Goal: Find specific page/section

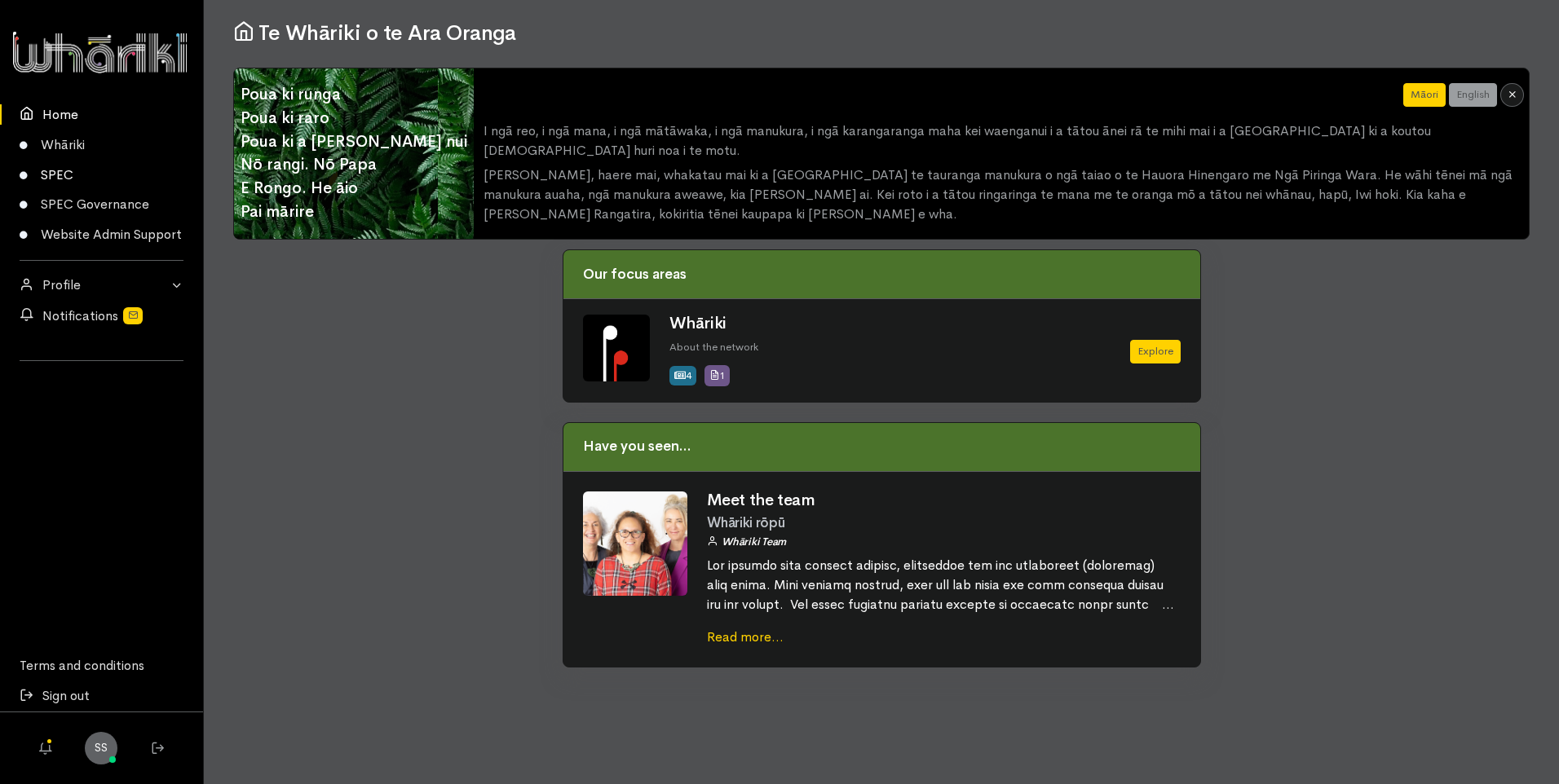
click at [47, 168] on link "SPEC" at bounding box center [102, 174] width 203 height 30
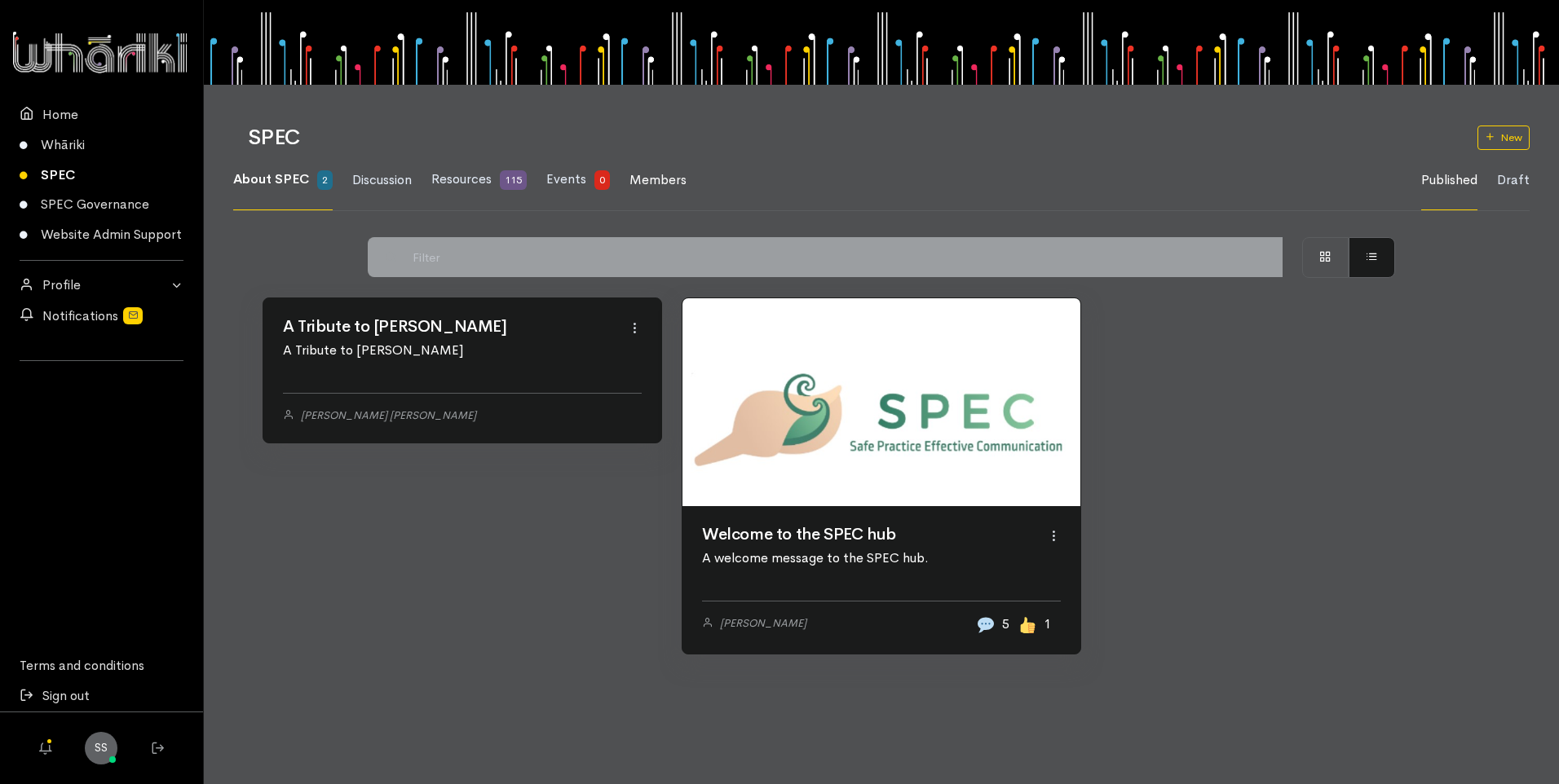
click at [673, 181] on span "Members" at bounding box center [658, 180] width 57 height 17
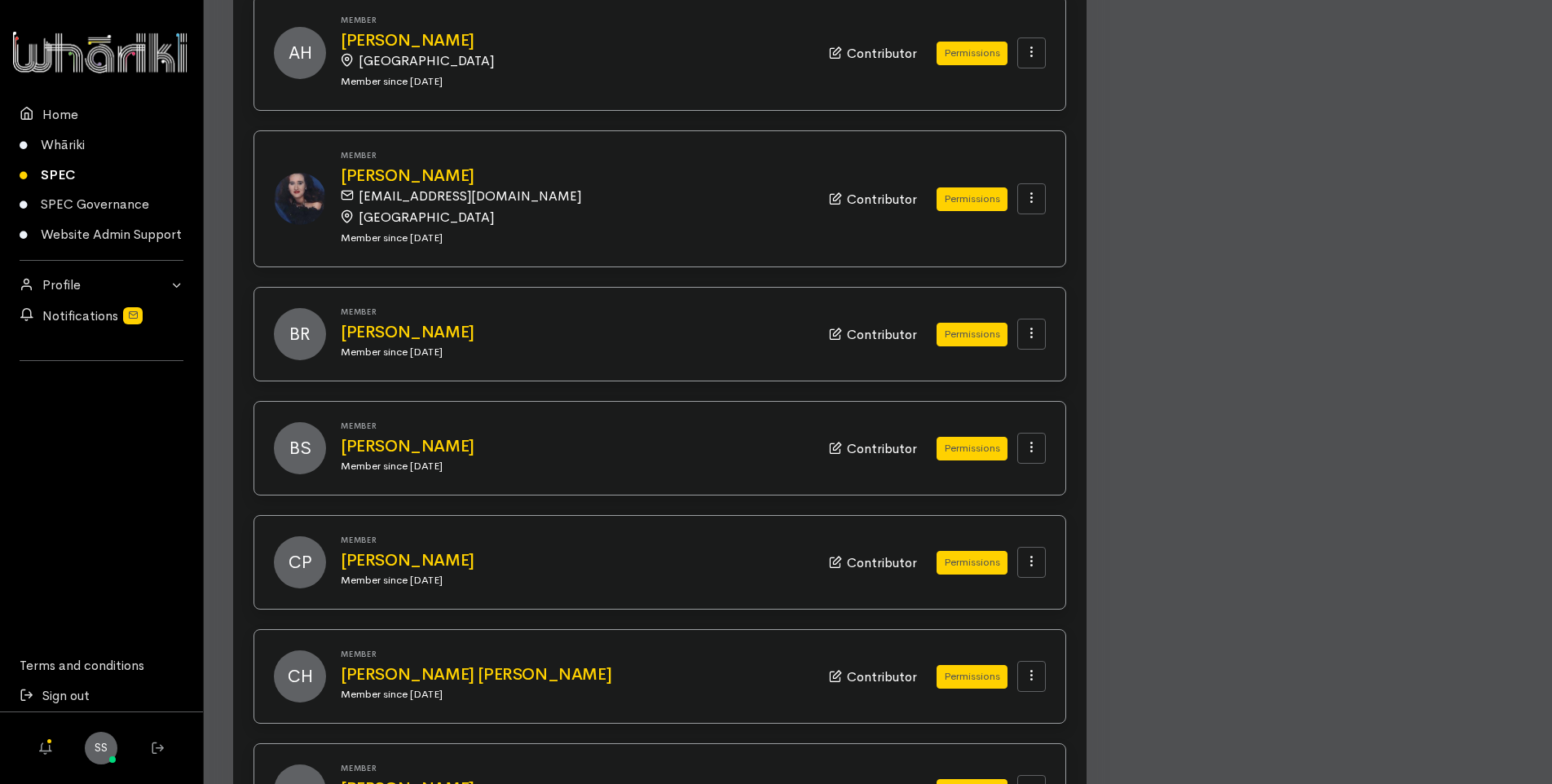
scroll to position [1467, 0]
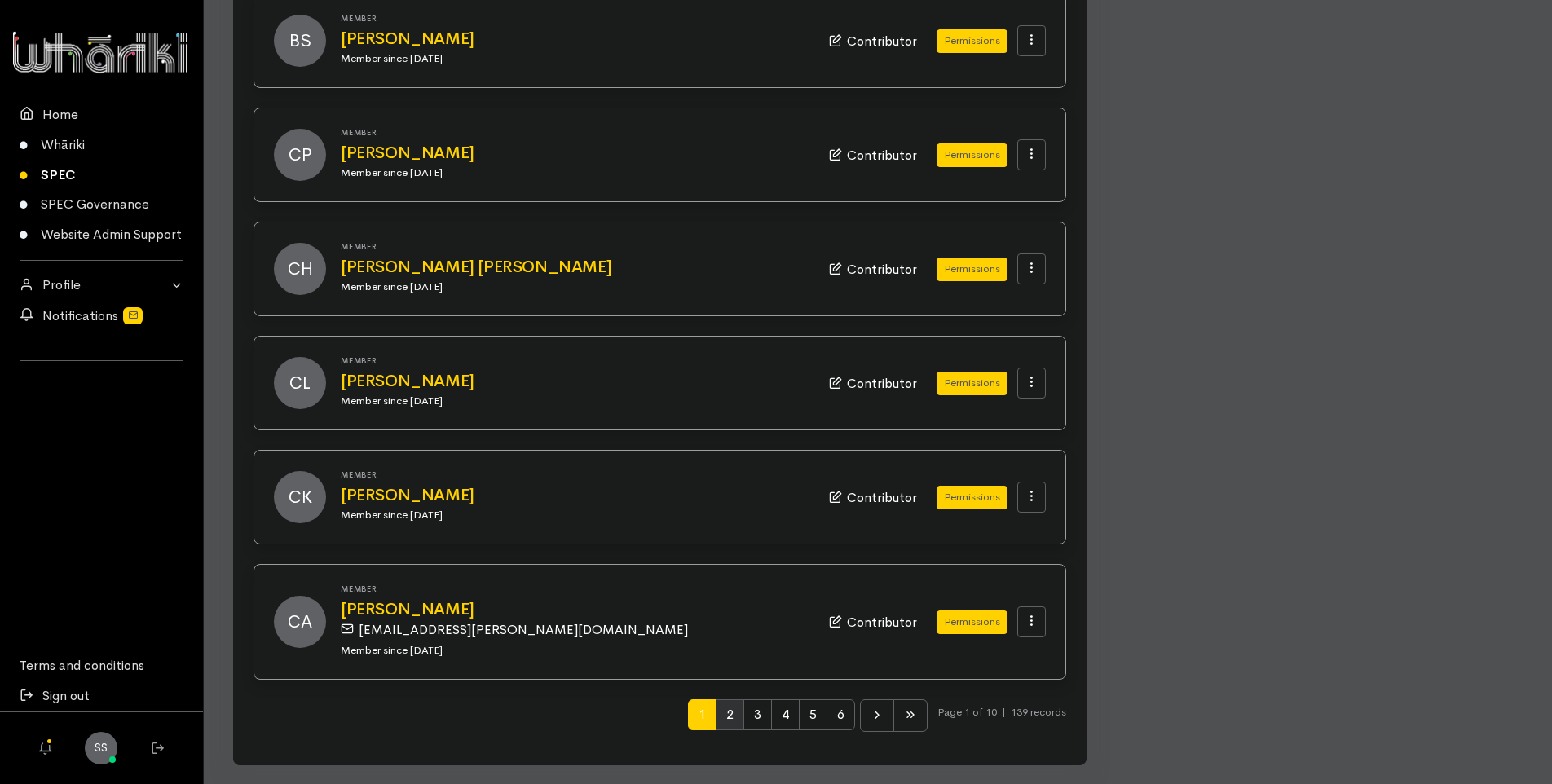
click at [724, 716] on span "2" at bounding box center [729, 715] width 28 height 31
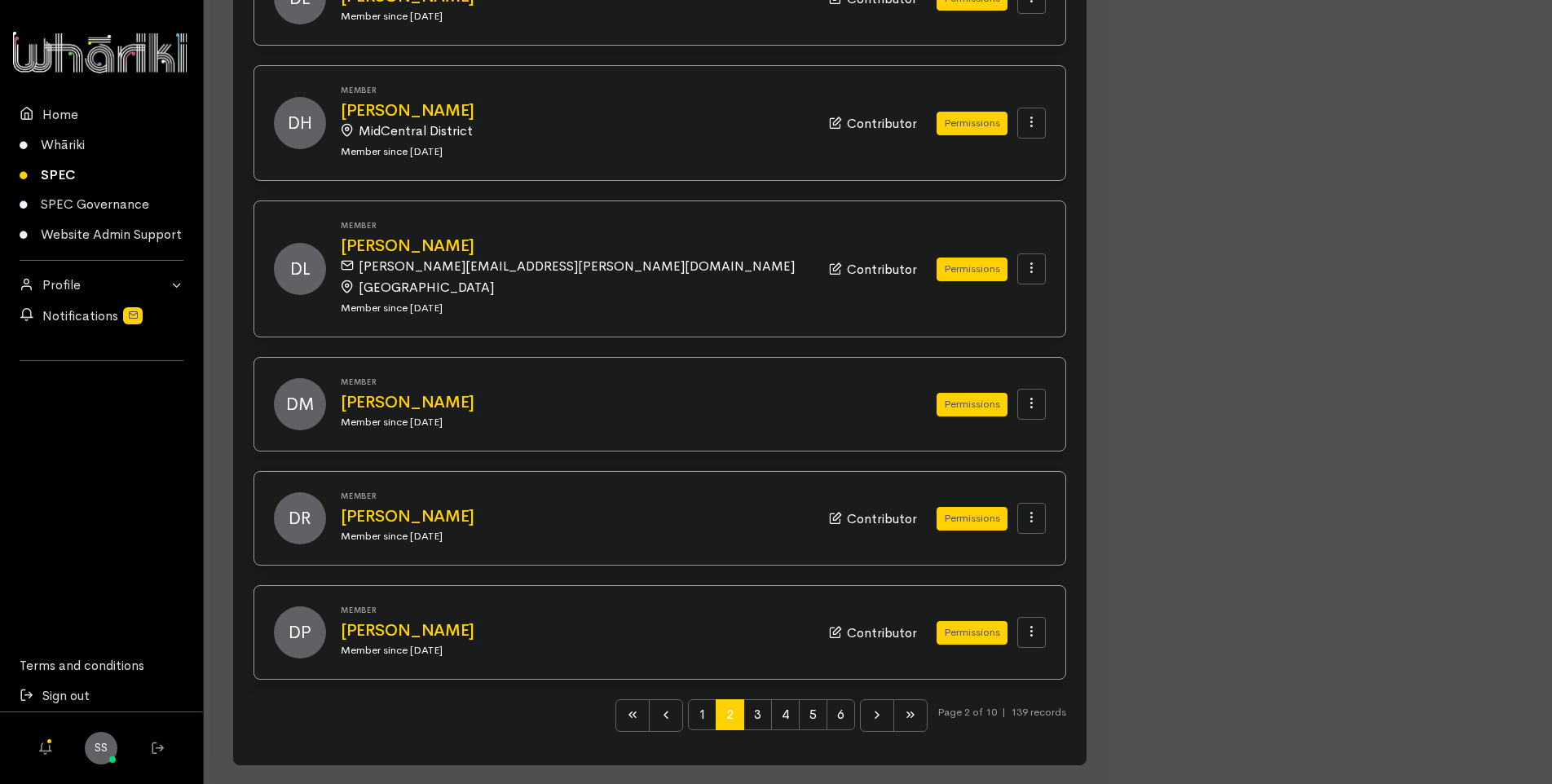
click at [724, 708] on span "2" at bounding box center [729, 715] width 28 height 31
click at [774, 709] on span "4" at bounding box center [785, 715] width 28 height 31
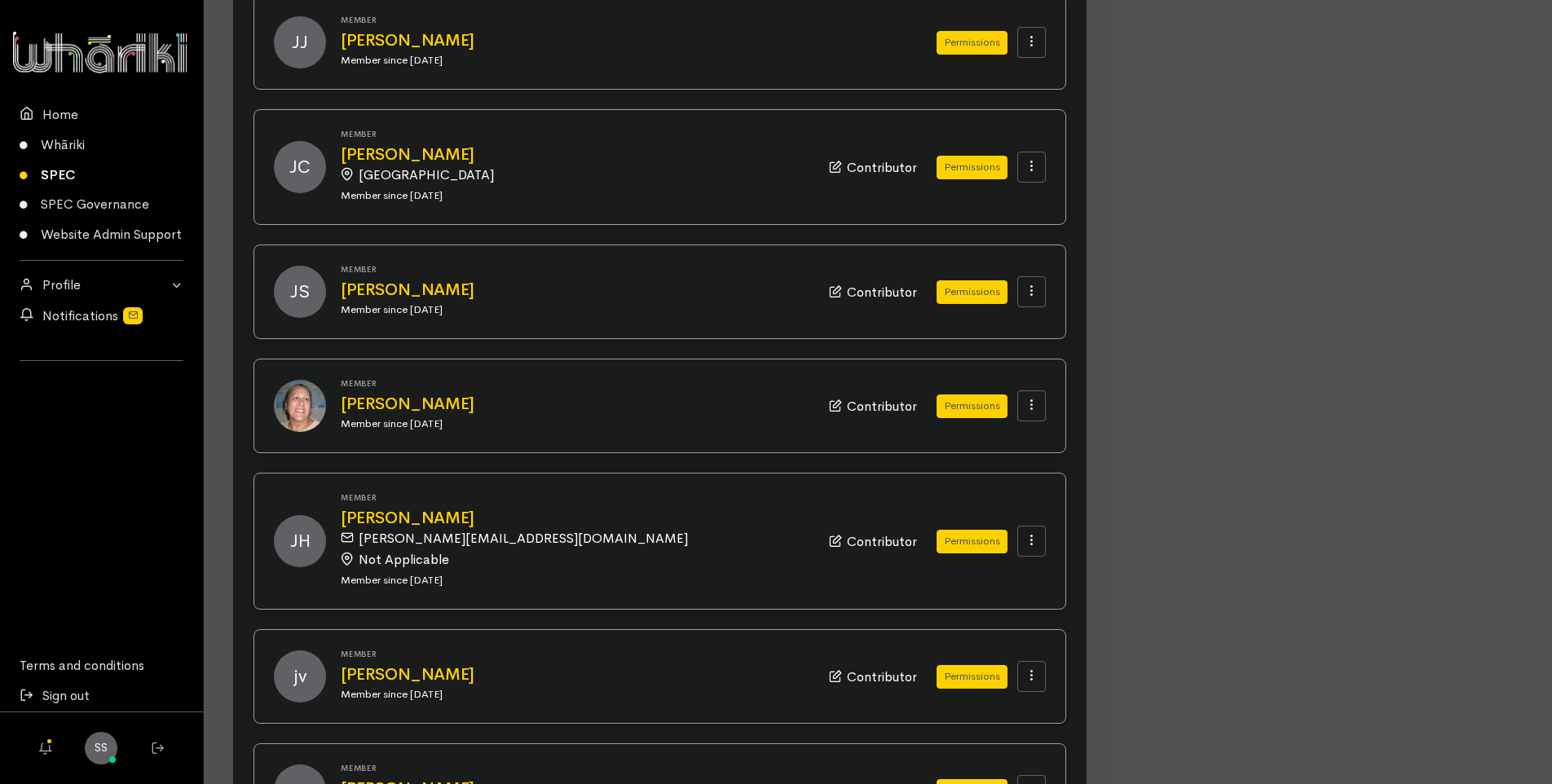
scroll to position [734, 0]
